Goal: Information Seeking & Learning: Find specific fact

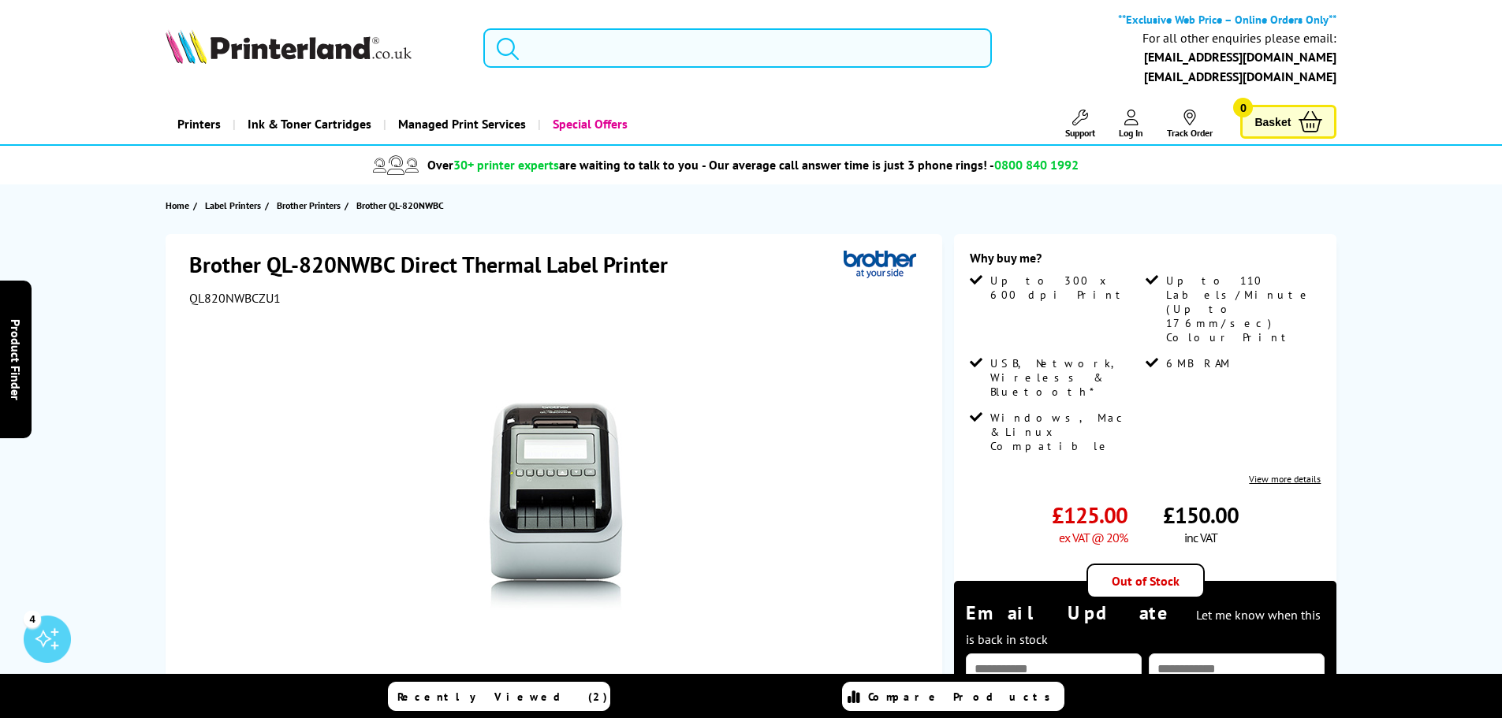
click at [709, 63] on input "search" at bounding box center [737, 47] width 509 height 39
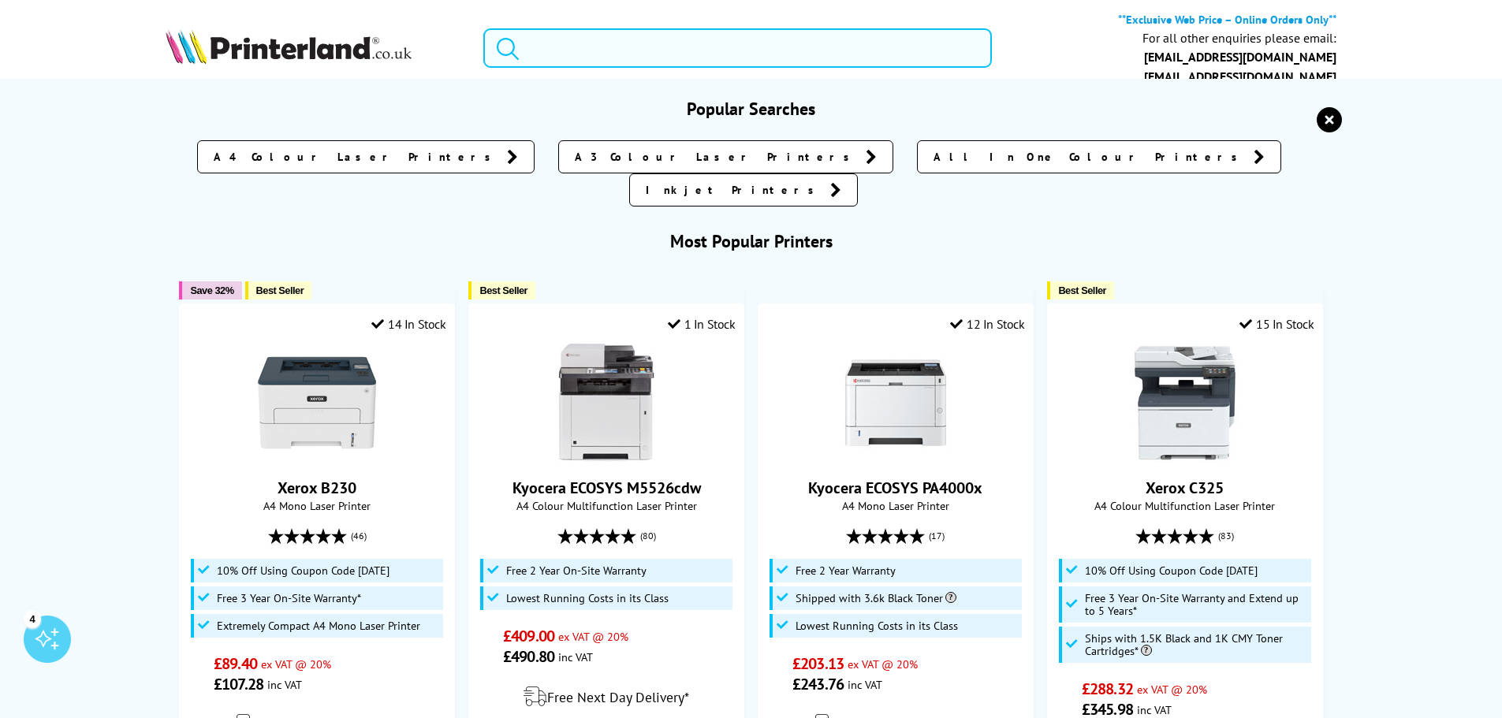
type input "p"
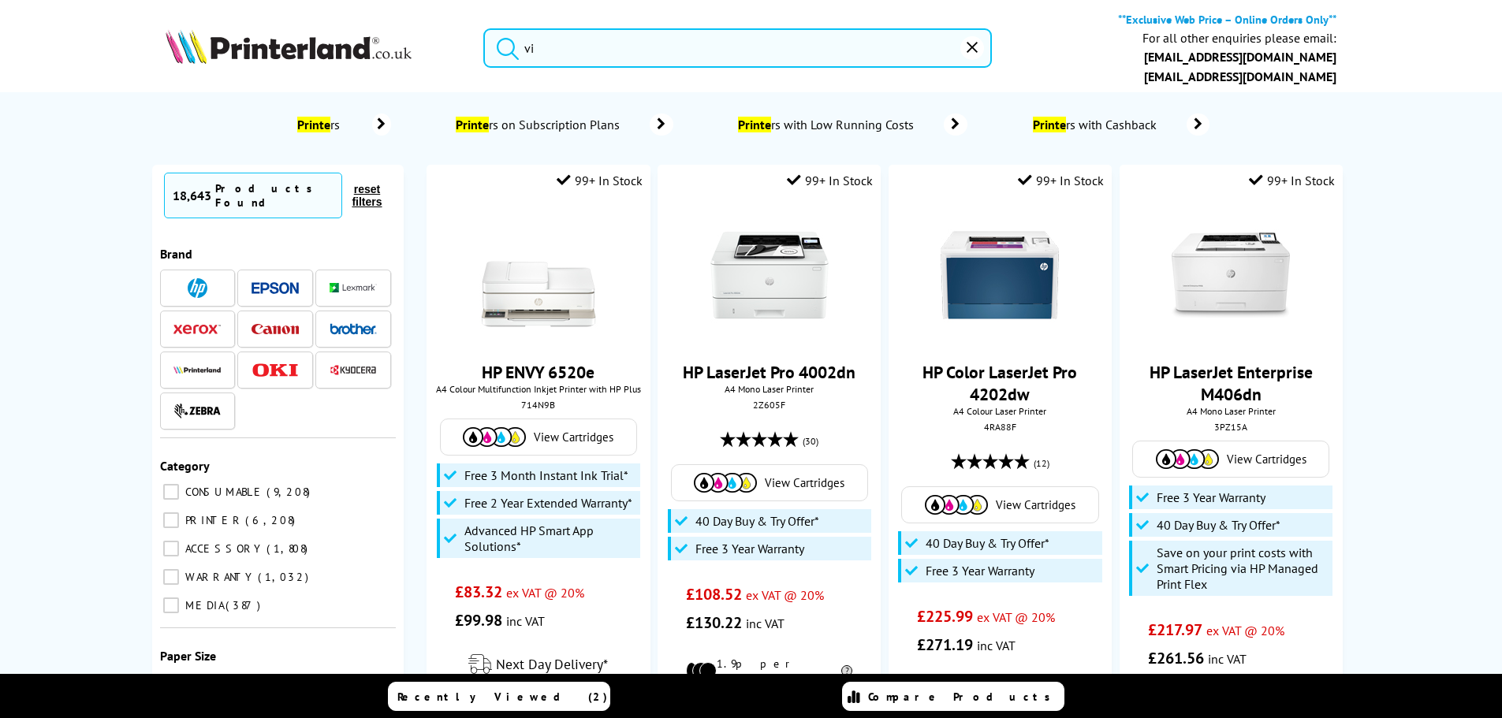
type input "v"
